Goal: Task Accomplishment & Management: Use online tool/utility

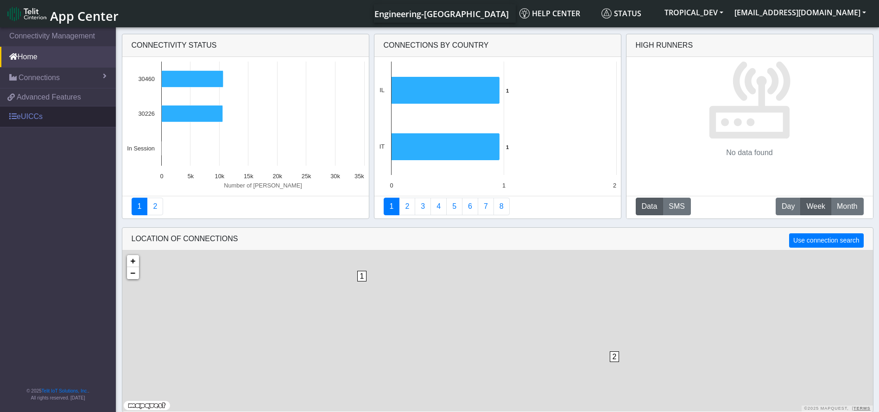
click at [50, 113] on link "eUICCs" at bounding box center [58, 117] width 116 height 20
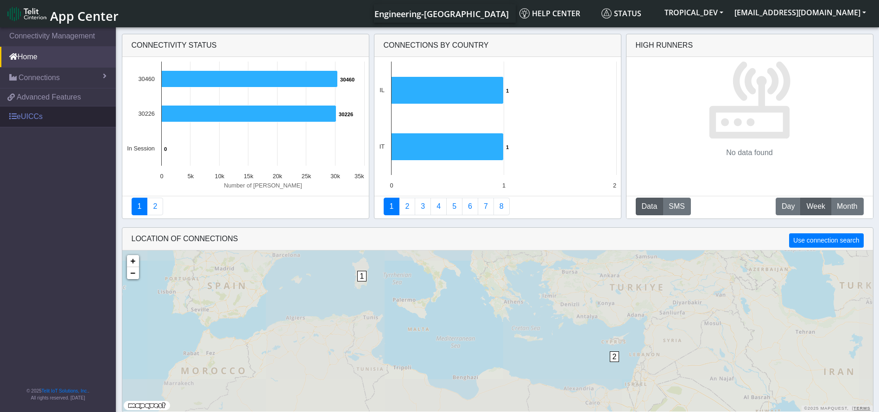
click at [68, 122] on link "eUICCs" at bounding box center [58, 117] width 116 height 20
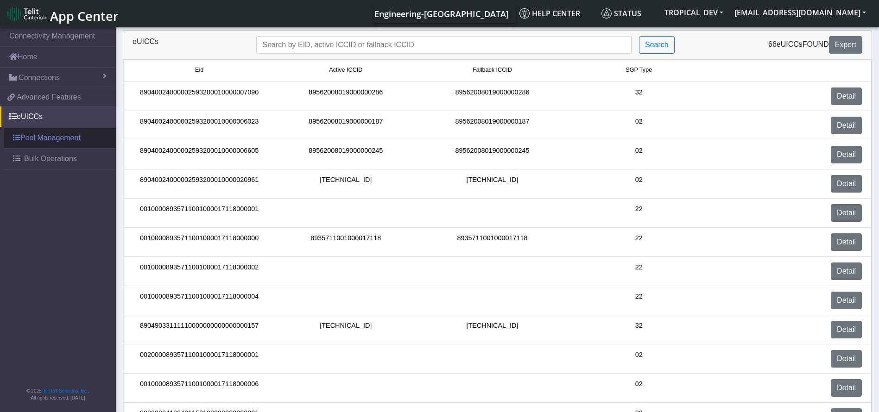
click at [59, 139] on link "Pool Management" at bounding box center [60, 138] width 112 height 20
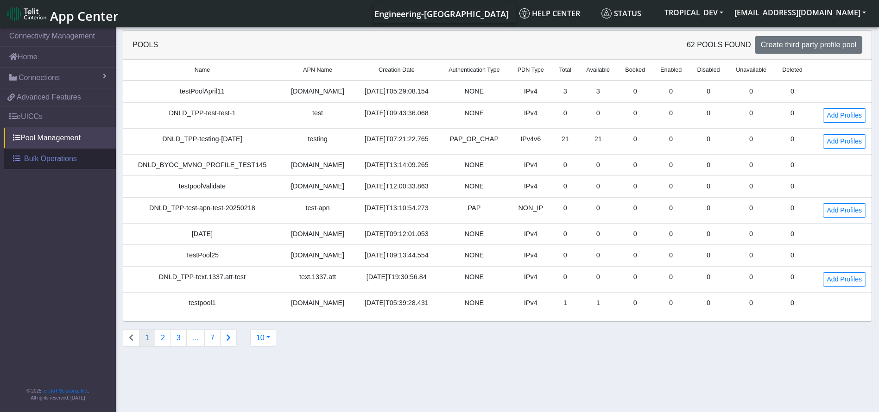
click at [54, 158] on span "Bulk Operations" at bounding box center [50, 158] width 53 height 11
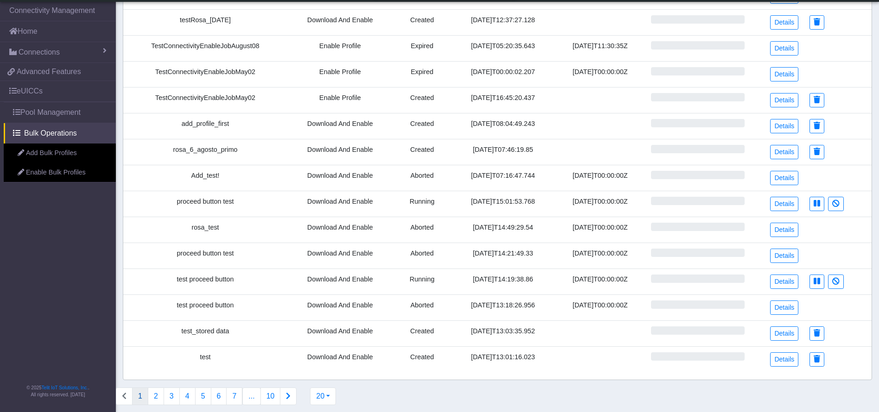
scroll to position [228, 0]
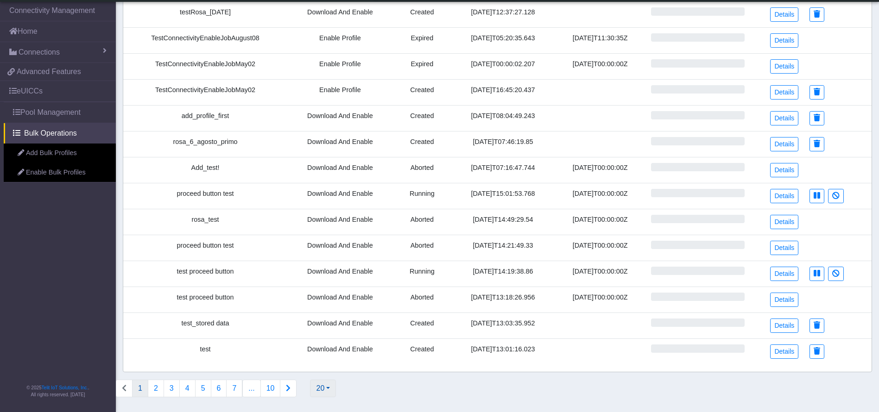
click at [312, 397] on button "20" at bounding box center [323, 389] width 26 height 18
click at [42, 153] on link "Add Bulk Profiles" at bounding box center [60, 153] width 112 height 19
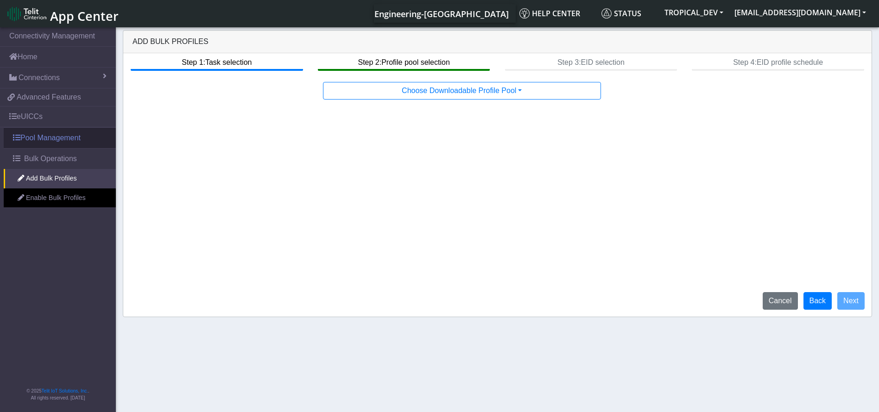
click at [54, 138] on link "Pool Management" at bounding box center [60, 138] width 112 height 20
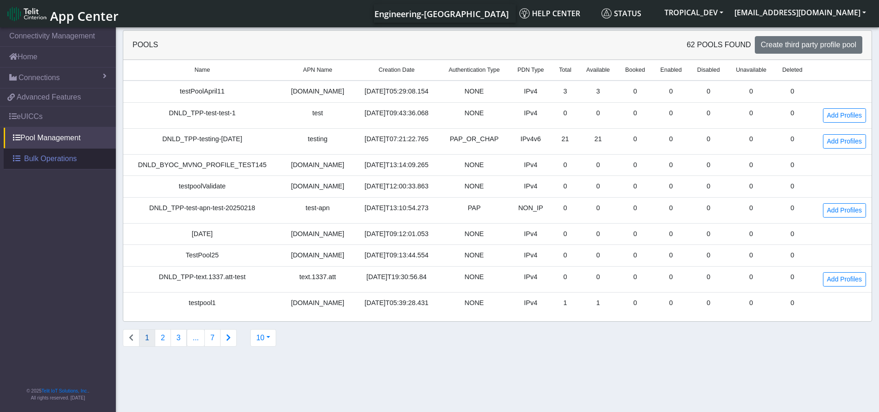
click at [41, 165] on link "Bulk Operations" at bounding box center [60, 159] width 112 height 20
